Goal: Transaction & Acquisition: Purchase product/service

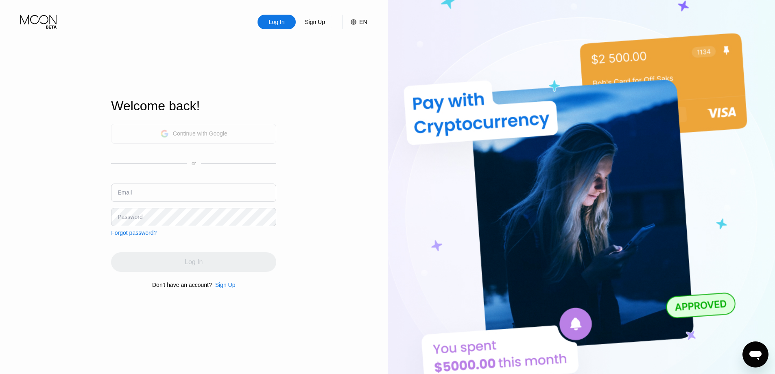
click at [197, 131] on div "Continue with Google" at bounding box center [200, 133] width 55 height 7
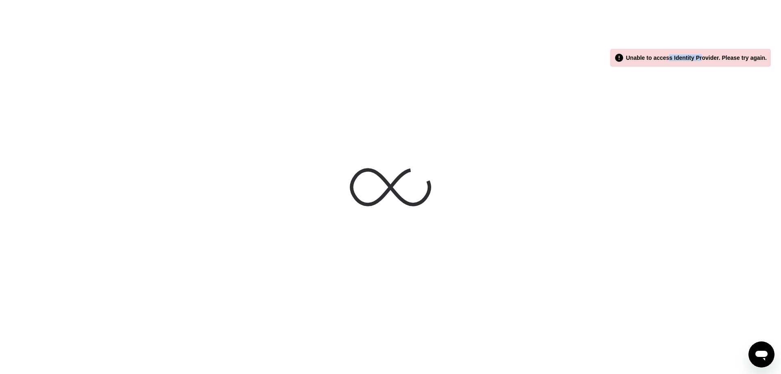
drag, startPoint x: 675, startPoint y: 59, endPoint x: 708, endPoint y: 57, distance: 33.4
click at [708, 57] on div " Unable to access Identity Provider. Please try again." at bounding box center [690, 58] width 153 height 10
click at [693, 57] on div " Unable to access Identity Provider. Please try again." at bounding box center [690, 58] width 153 height 10
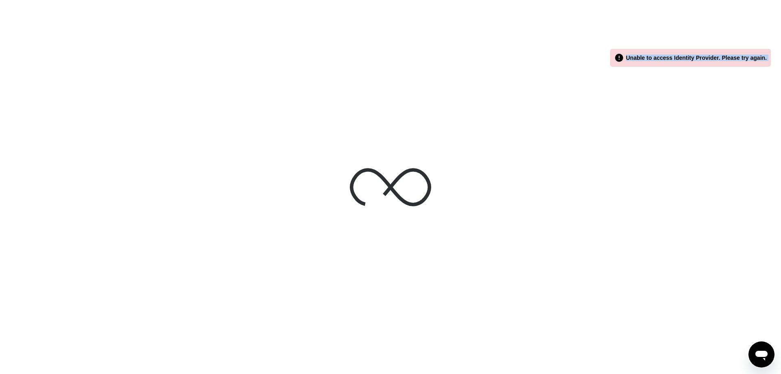
click at [693, 57] on div " Unable to access Identity Provider. Please try again." at bounding box center [690, 58] width 153 height 10
click at [670, 56] on div " Unable to access Identity Provider. Please try again." at bounding box center [690, 58] width 153 height 10
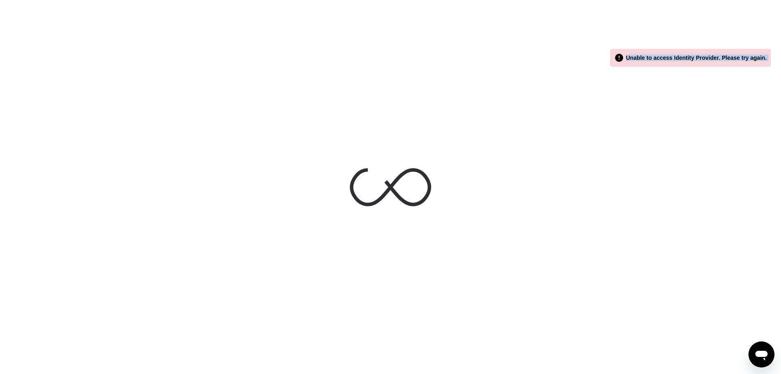
click at [652, 79] on div at bounding box center [390, 187] width 781 height 374
click at [660, 60] on div " Unable to access Identity Provider. Please try again." at bounding box center [690, 58] width 153 height 10
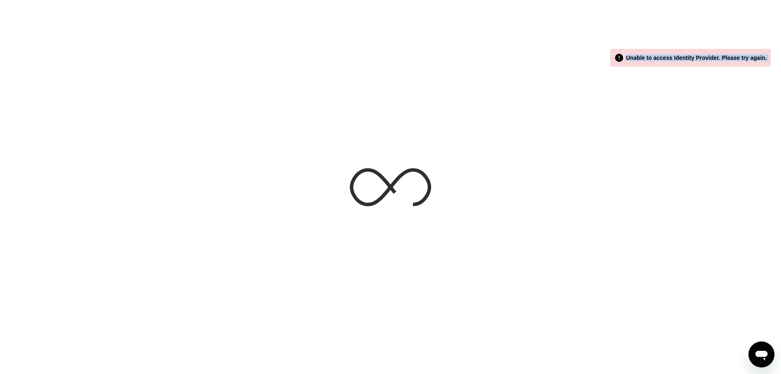
click at [648, 76] on div at bounding box center [390, 187] width 781 height 374
drag, startPoint x: 426, startPoint y: 141, endPoint x: 404, endPoint y: 170, distance: 36.7
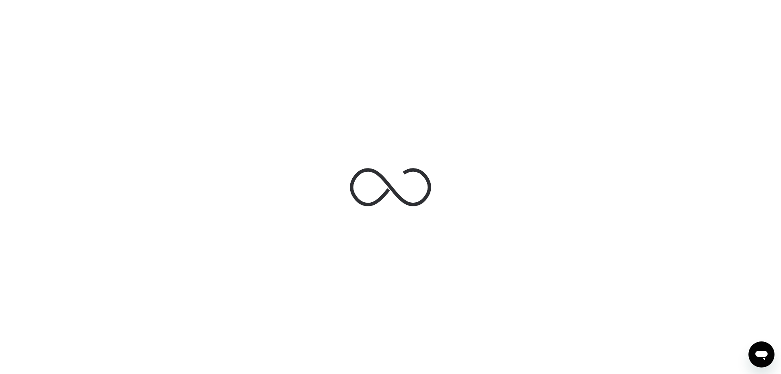
click at [426, 141] on div at bounding box center [390, 187] width 781 height 374
click at [386, 193] on icon at bounding box center [390, 186] width 81 height 81
click at [393, 193] on icon at bounding box center [390, 186] width 81 height 81
click at [406, 192] on icon at bounding box center [390, 186] width 81 height 81
click at [517, 112] on div at bounding box center [390, 187] width 781 height 374
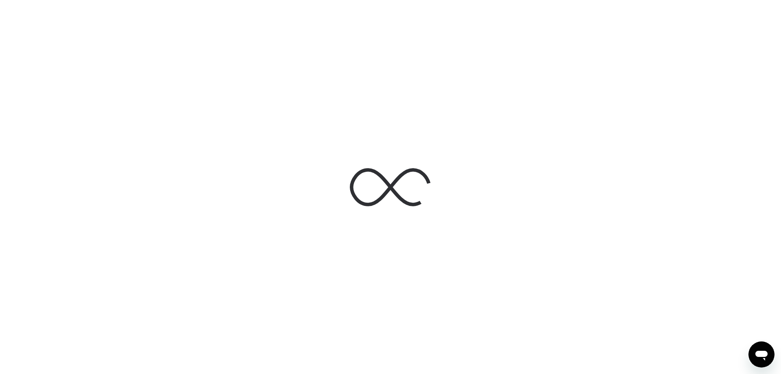
click at [753, 358] on div "Открыть окно обмена сообщениями" at bounding box center [761, 354] width 24 height 24
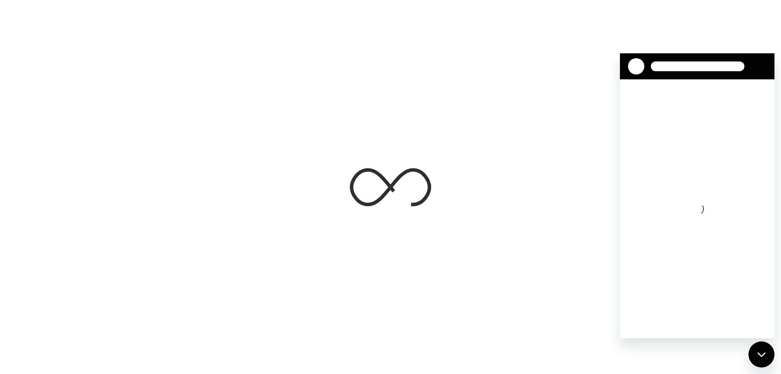
click at [696, 188] on div "Загружается переписка" at bounding box center [697, 208] width 155 height 259
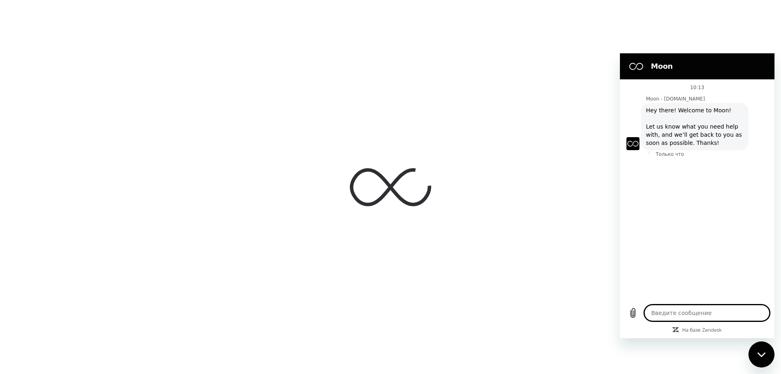
type textarea "x"
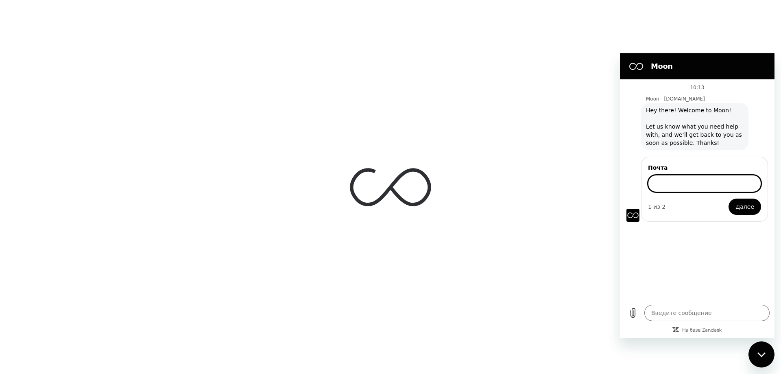
click at [666, 183] on input "Почта" at bounding box center [704, 183] width 113 height 17
type input "s.azhypa@gmail.com"
click at [729, 199] on button "Далее" at bounding box center [745, 207] width 33 height 16
type textarea "x"
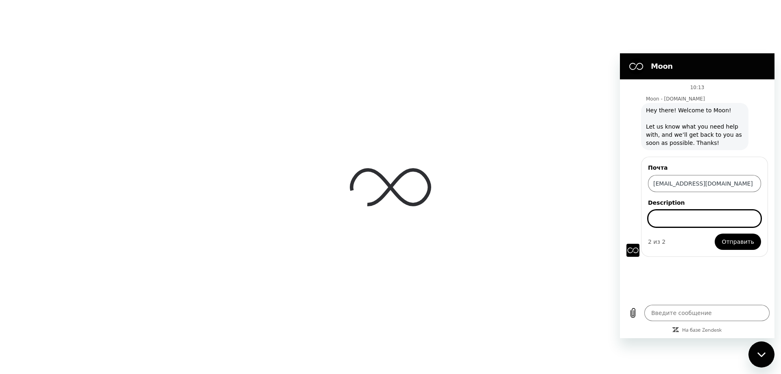
click at [739, 242] on span "Отправить" at bounding box center [738, 242] width 33 height 10
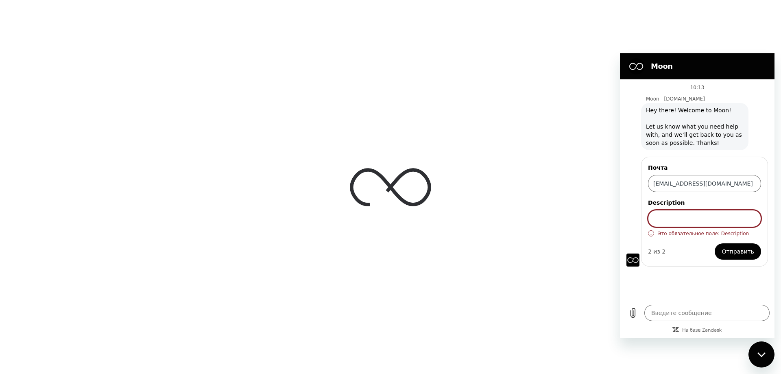
click at [714, 223] on input "Description" at bounding box center [704, 218] width 113 height 17
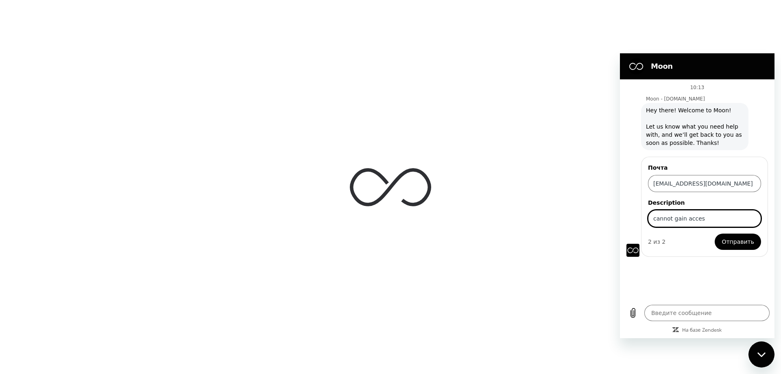
type input "cannot gain acces"
click at [738, 252] on div "Почта s.azhypa@gmail.com Description cannot gain acces 2 из 2 Отправить" at bounding box center [704, 207] width 127 height 100
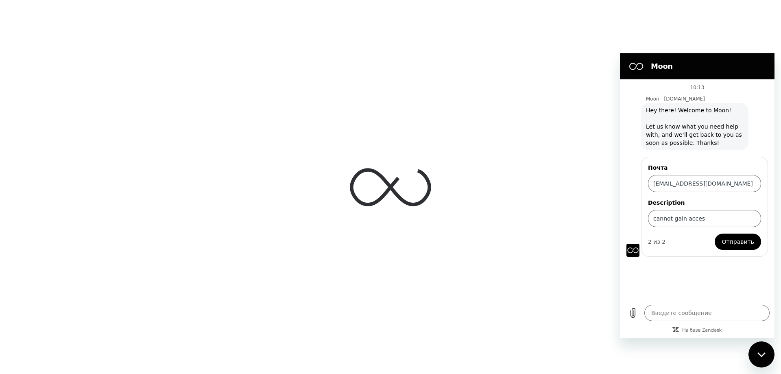
click at [740, 243] on span "Отправить" at bounding box center [738, 242] width 33 height 10
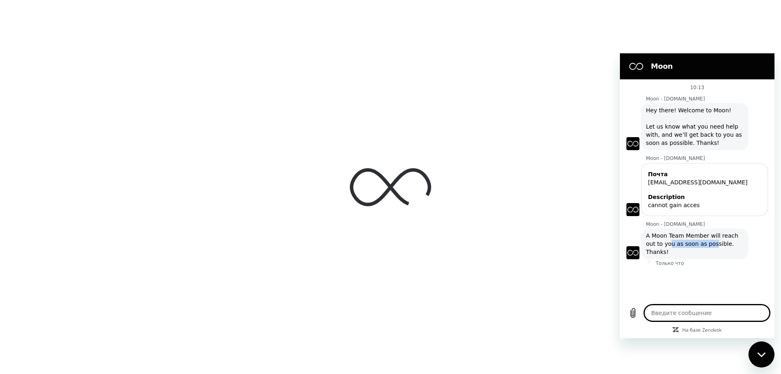
drag, startPoint x: 659, startPoint y: 244, endPoint x: 701, endPoint y: 246, distance: 42.8
click at [701, 246] on span "A Moon Team Member will reach out to you as soon as possible. Thanks!" at bounding box center [695, 243] width 98 height 24
click at [695, 247] on span "A Moon Team Member will reach out to you as soon as possible. Thanks!" at bounding box center [695, 243] width 98 height 24
type textarea "x"
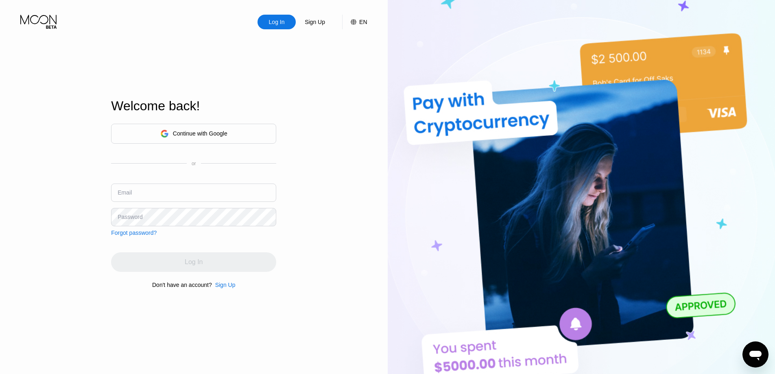
click at [203, 136] on div "Continue with Google" at bounding box center [200, 133] width 55 height 7
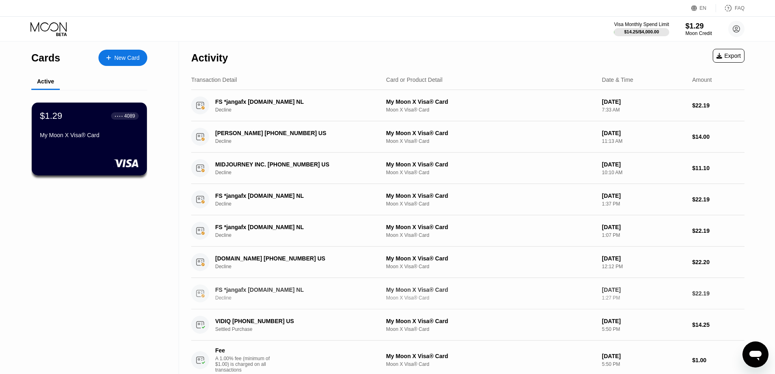
click at [253, 293] on div "FS *jangafx fsprg.nl NL" at bounding box center [294, 289] width 158 height 7
click at [43, 81] on div "Active" at bounding box center [45, 81] width 17 height 7
click at [41, 60] on div "Cards" at bounding box center [45, 58] width 29 height 12
click at [648, 29] on div "$14.25 / $4,000.00" at bounding box center [641, 31] width 35 height 5
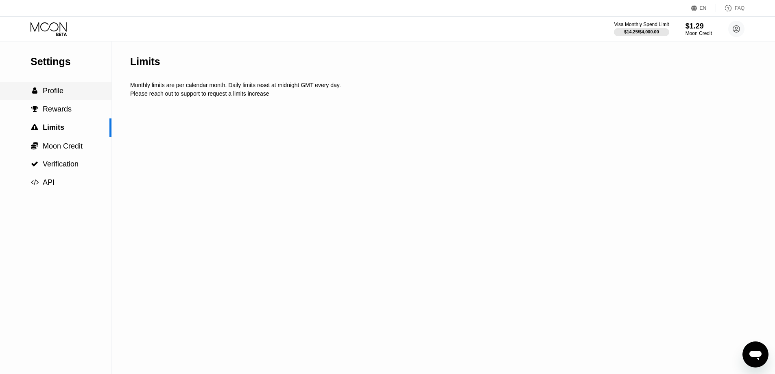
click at [63, 90] on div " Profile" at bounding box center [55, 91] width 111 height 9
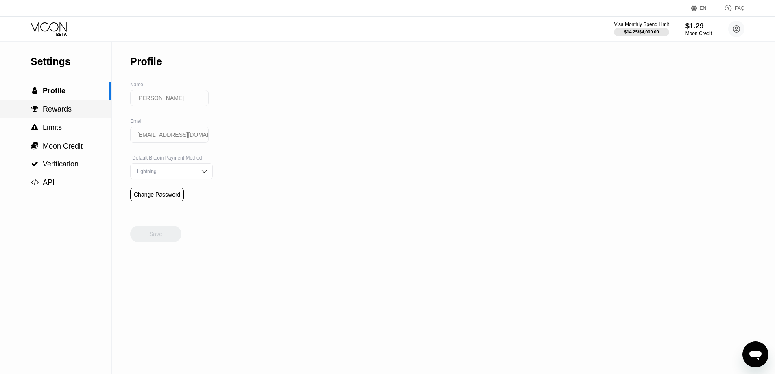
click at [61, 116] on div " Rewards" at bounding box center [55, 109] width 111 height 18
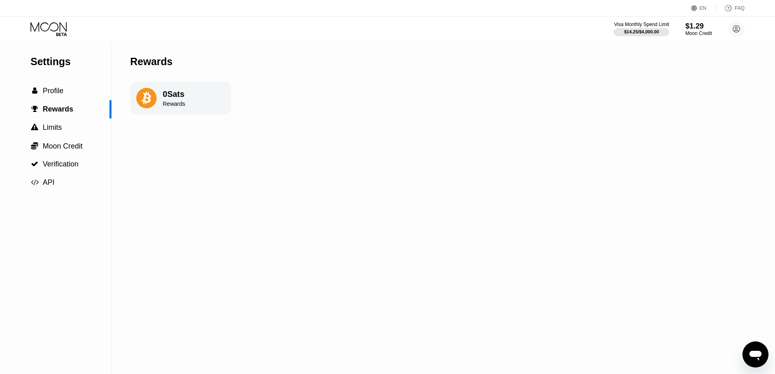
click at [55, 26] on icon at bounding box center [50, 29] width 38 height 14
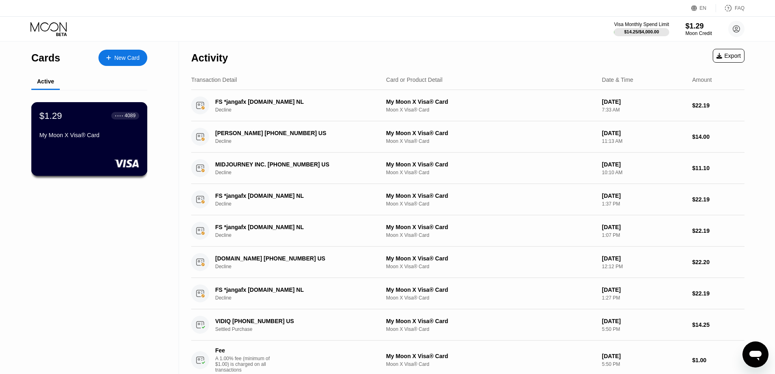
click at [87, 125] on div "$1.29 ● ● ● ● 4089 My Moon X Visa® Card" at bounding box center [89, 125] width 100 height 31
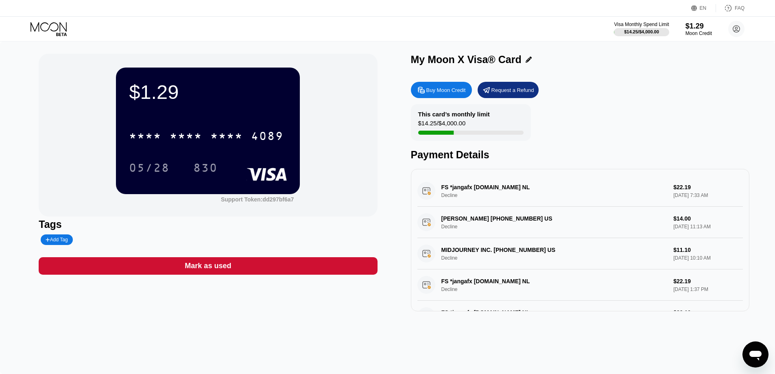
click at [438, 94] on div "Buy Moon Credit" at bounding box center [445, 90] width 39 height 7
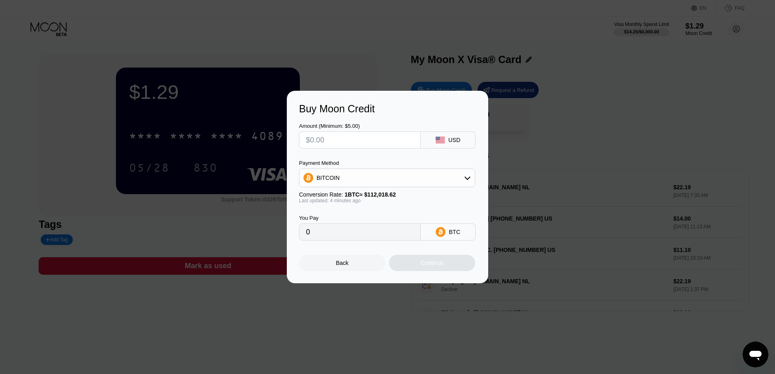
click at [368, 143] on input "text" at bounding box center [360, 140] width 108 height 16
type input "$1"
type input "0.00000893"
type input "$10"
type input "0.00008927"
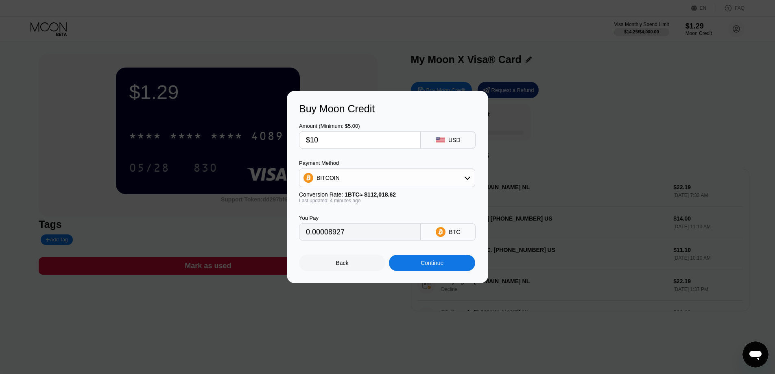
type input "$100"
type input "0.00089261"
type input "$10"
type input "0.00008927"
type input "$1"
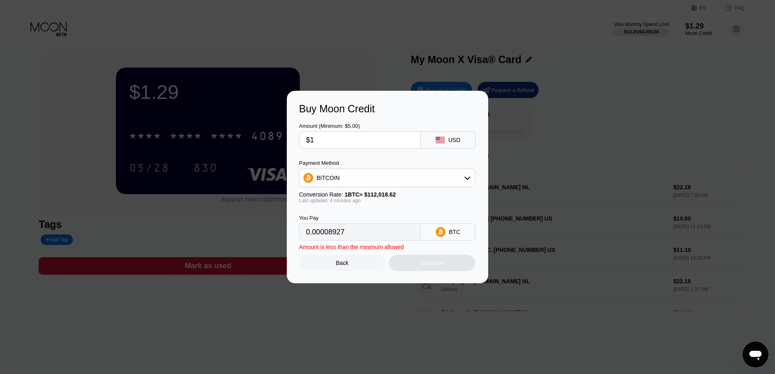
type input "0.00000893"
type input "$19"
type input "0.00016960"
type input "$190"
type input "0.00169595"
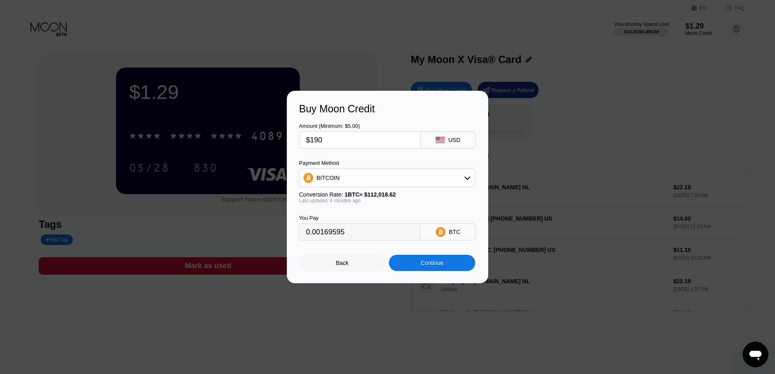
type input "$19"
type input "0.00016960"
type input "$1"
type input "0.00000893"
type input "0"
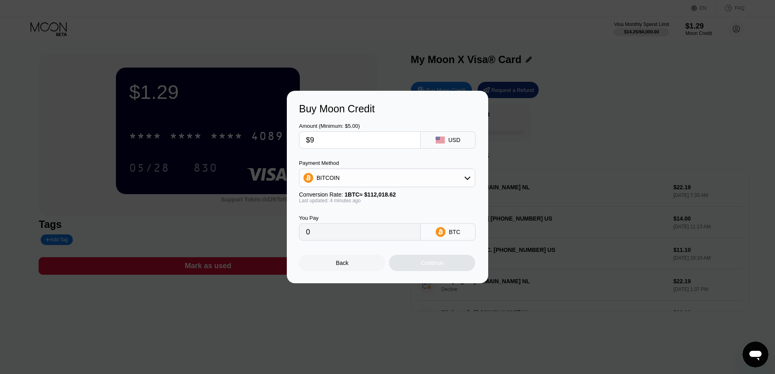
type input "$90"
type input "0.00080335"
type input "$90"
click at [462, 184] on div "BITCOIN" at bounding box center [386, 178] width 175 height 16
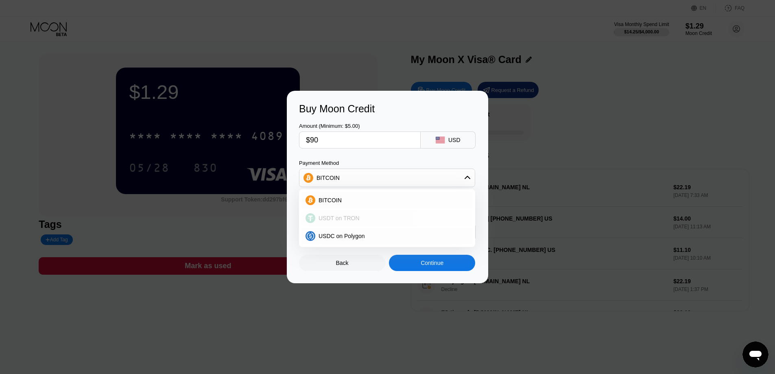
click at [352, 217] on span "USDT on TRON" at bounding box center [339, 218] width 41 height 7
type input "90.91"
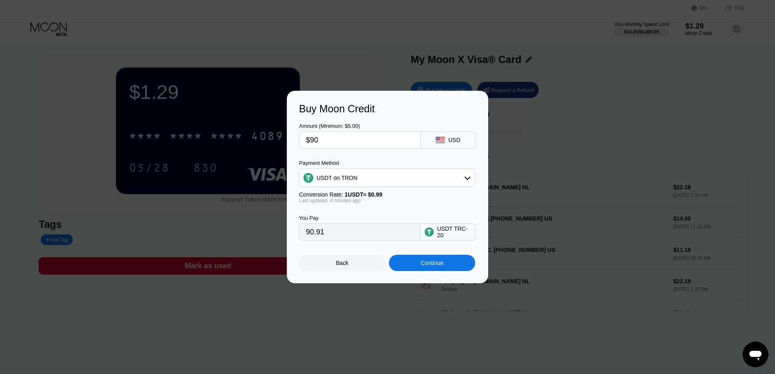
click at [437, 266] on div "Continue" at bounding box center [432, 263] width 23 height 7
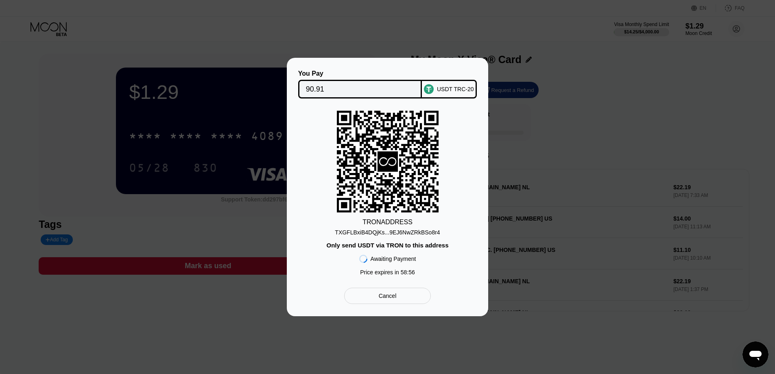
click at [386, 235] on div "TXGFLBxiB4DQjKs...9EJ6NwZRkBSo8r4" at bounding box center [387, 232] width 105 height 7
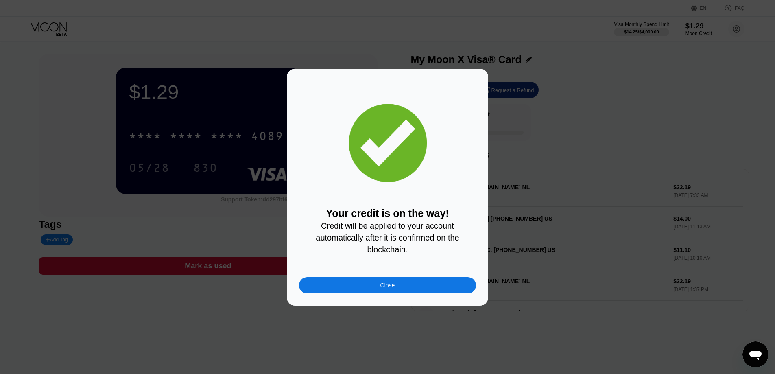
click at [392, 288] on div "Close" at bounding box center [387, 285] width 15 height 7
